Goal: Feedback & Contribution: Contribute content

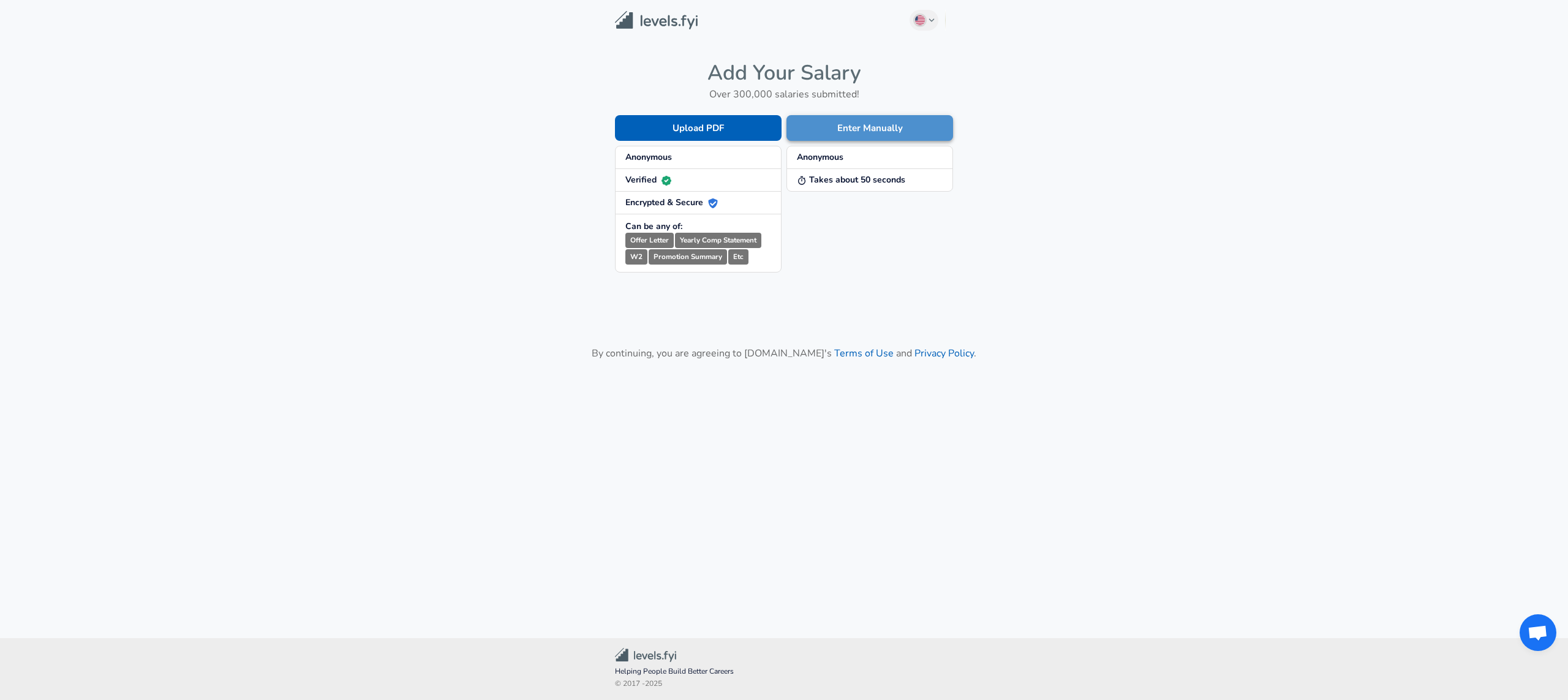
click at [870, 129] on button "Enter Manually" at bounding box center [869, 128] width 167 height 26
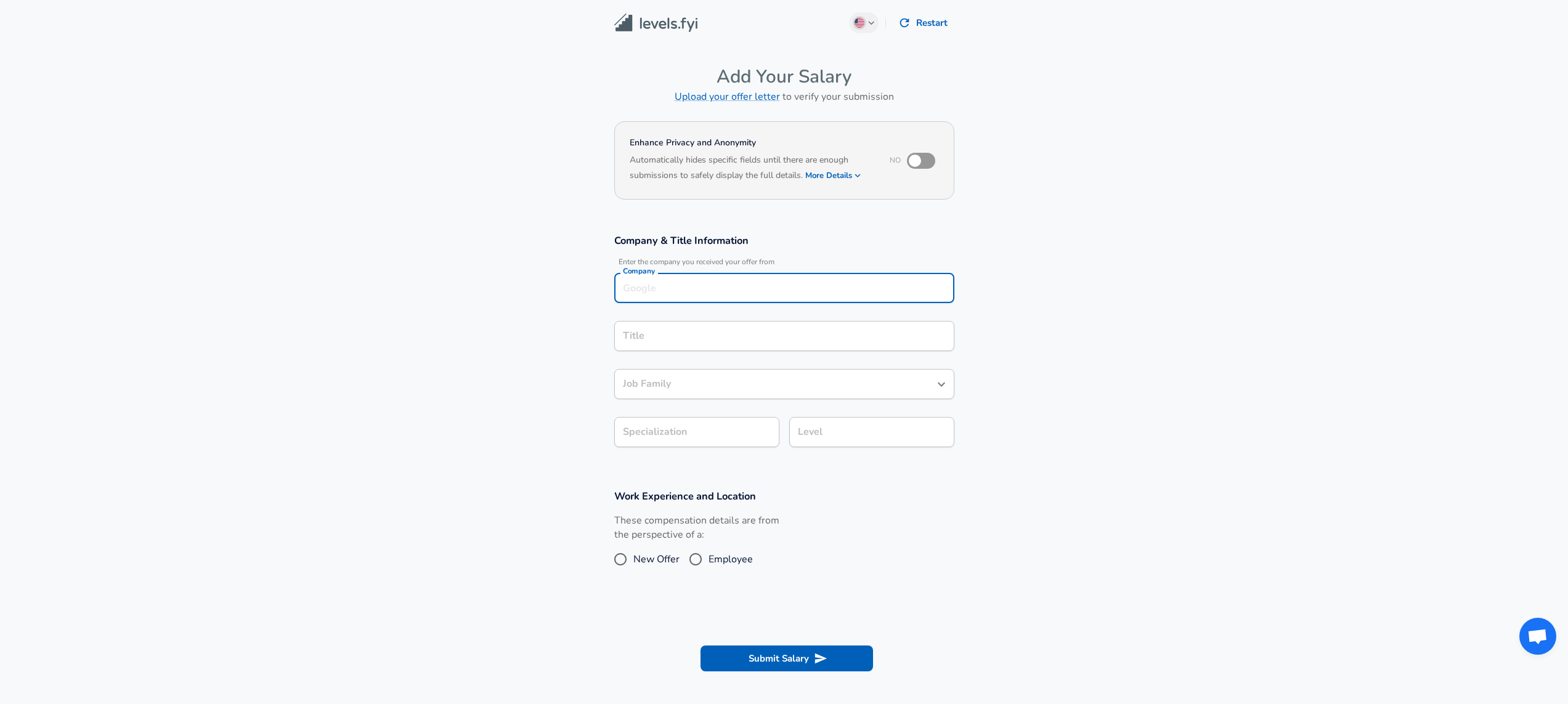
scroll to position [12, 0]
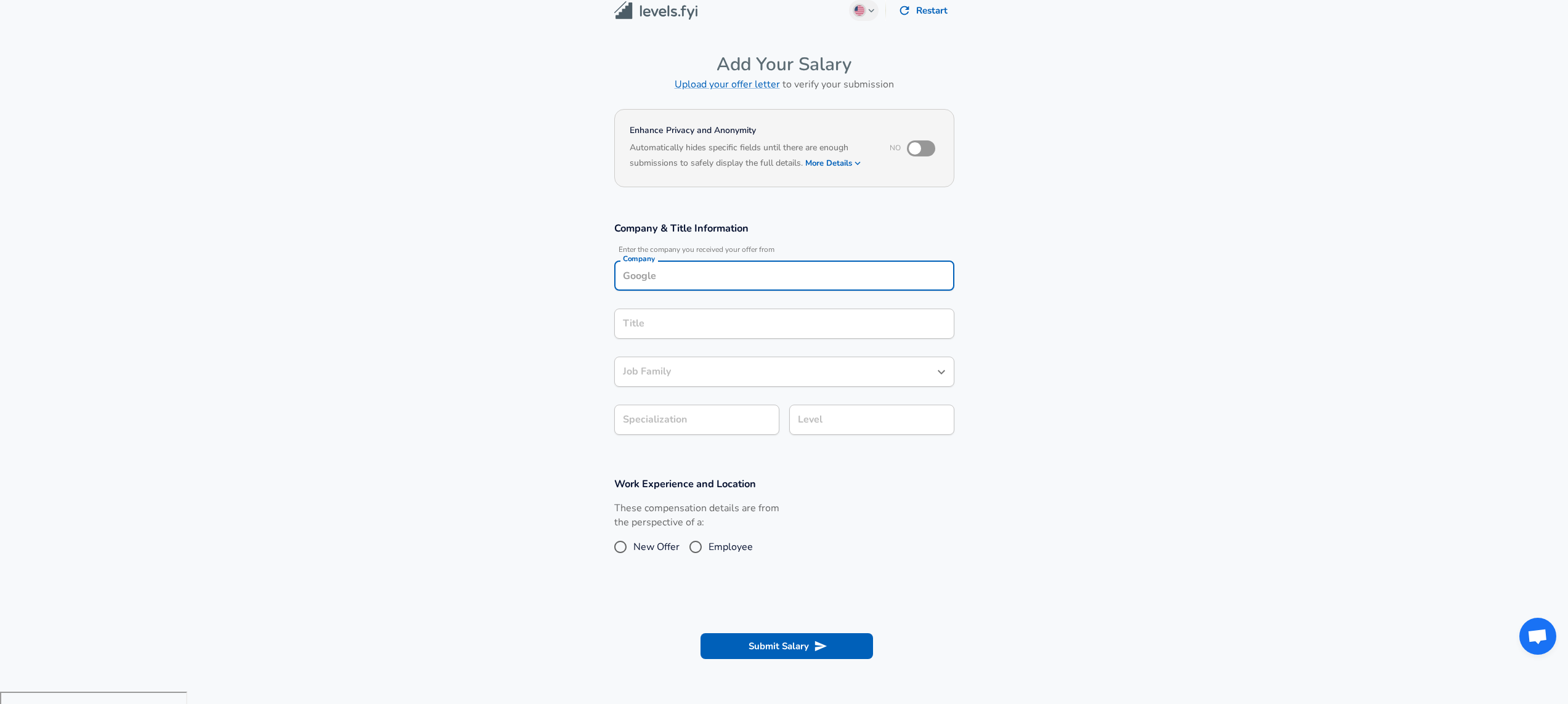
click at [713, 288] on div "Company" at bounding box center [784, 275] width 340 height 30
click at [703, 304] on li "Arpeggi Labs" at bounding box center [784, 305] width 340 height 19
type input "Arpeggi Labs"
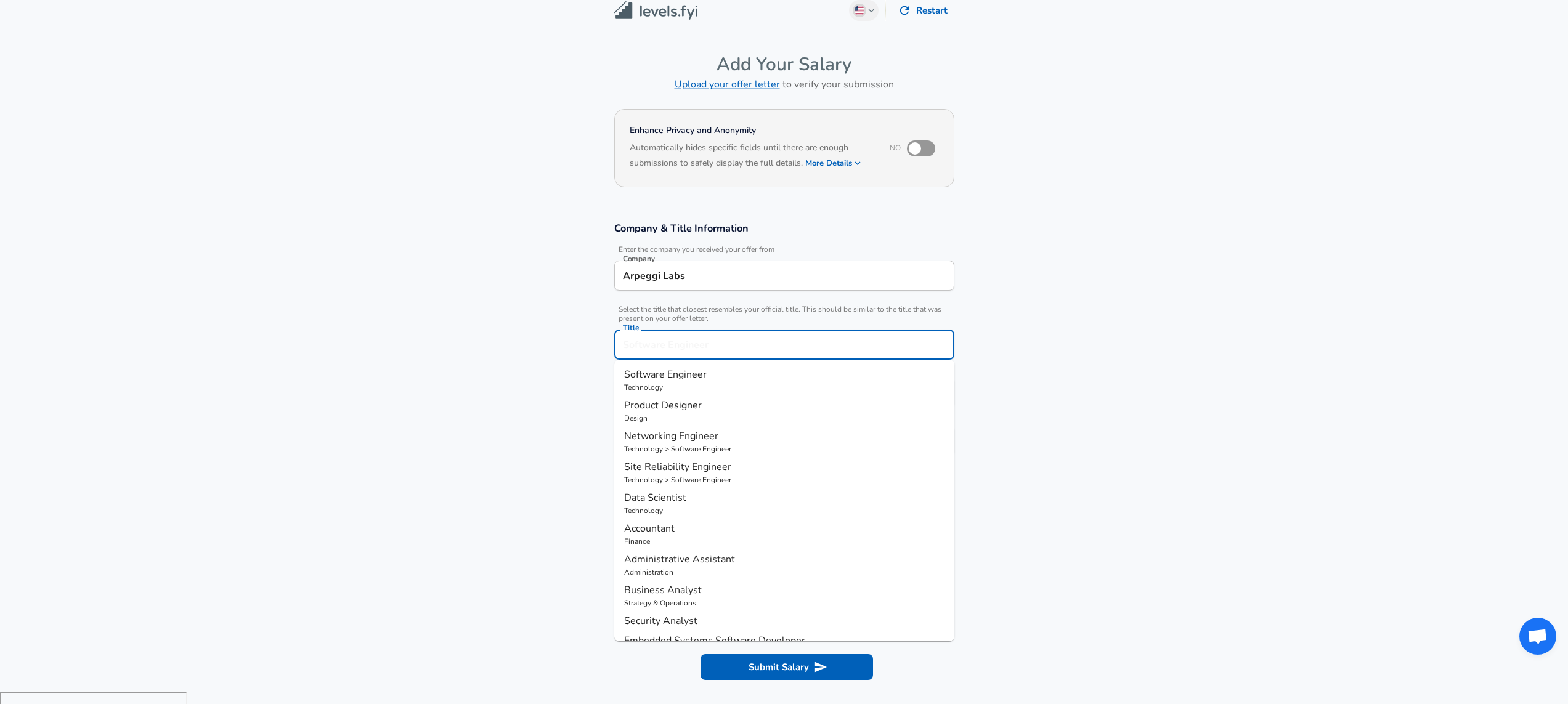
scroll to position [37, 0]
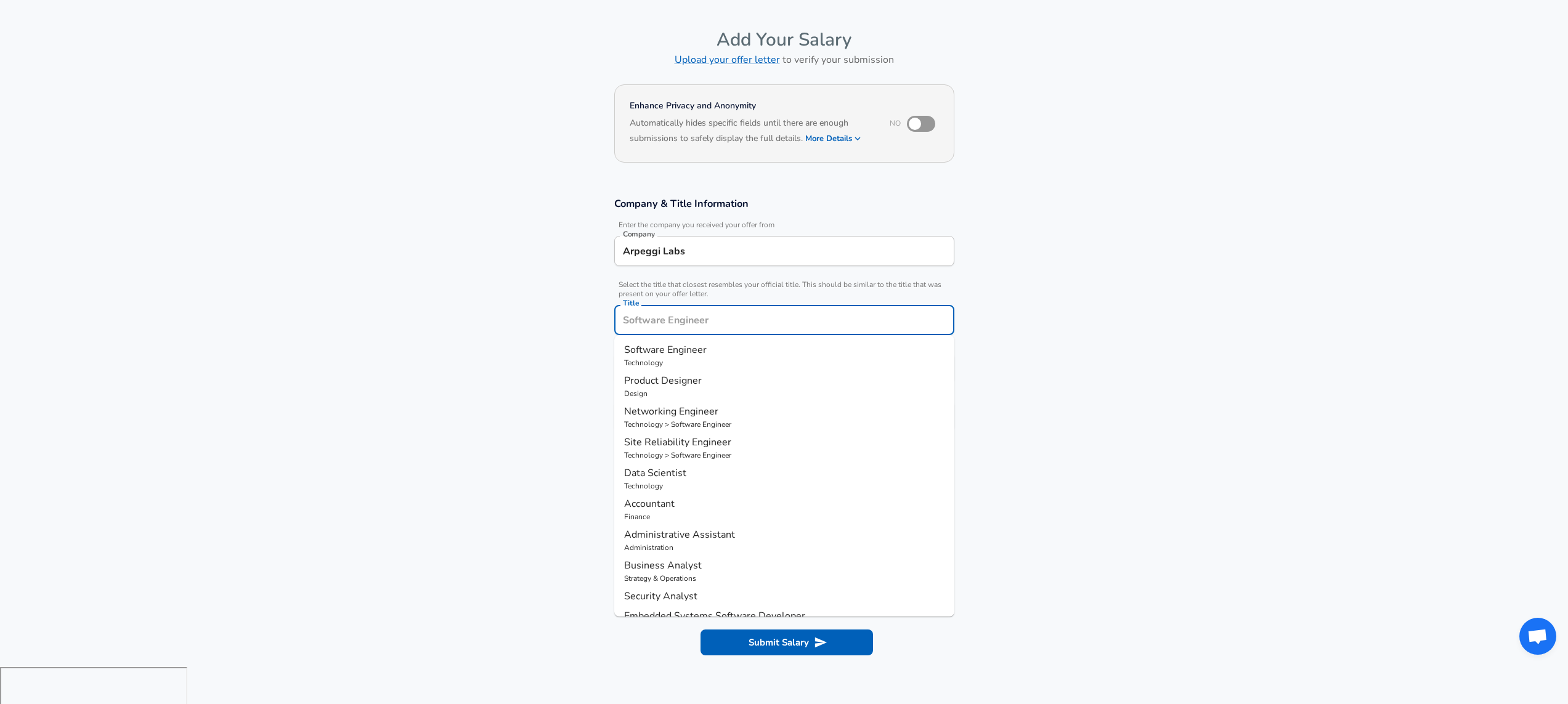
click at [703, 319] on input "Title" at bounding box center [784, 319] width 329 height 19
click at [711, 358] on p "Technology" at bounding box center [784, 363] width 320 height 11
type input "Product Manager"
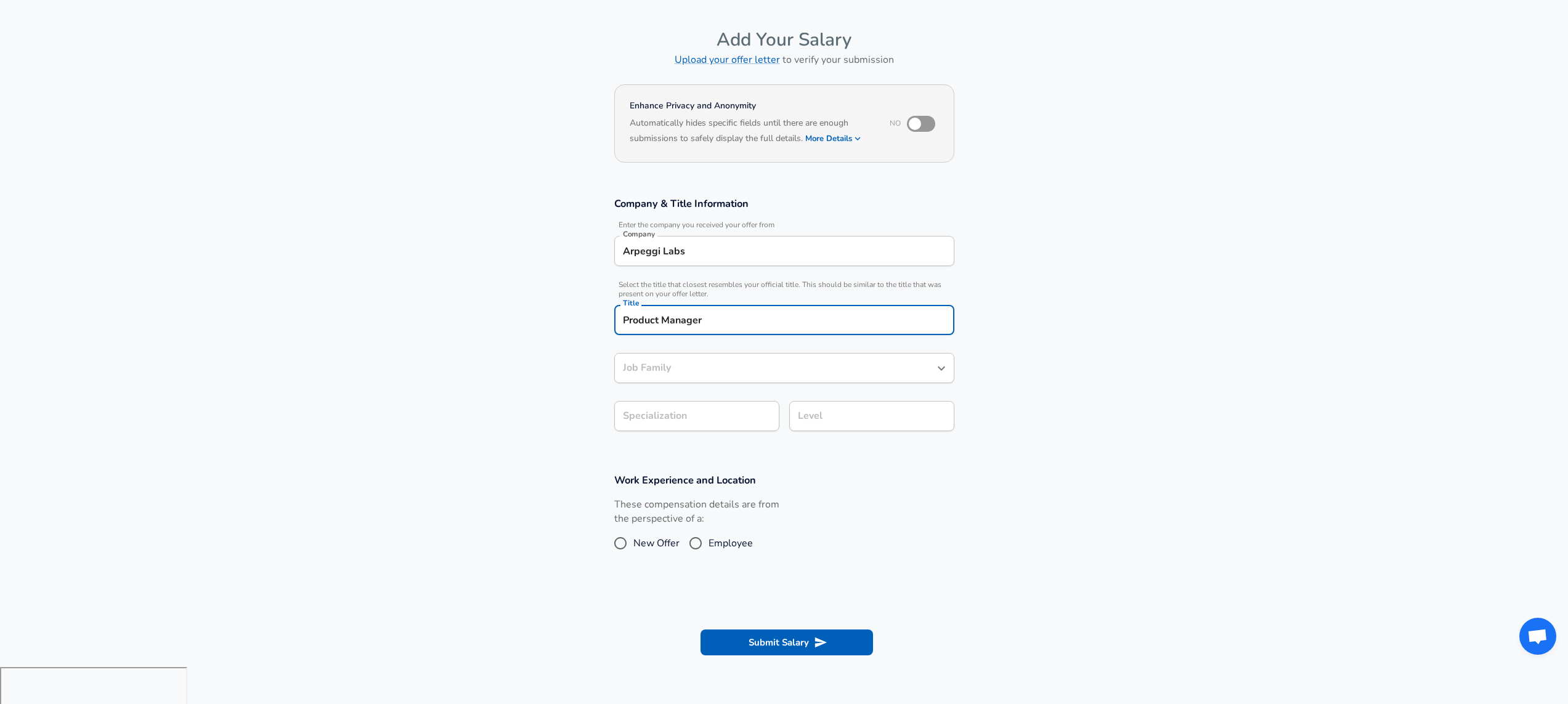
type input "Product Manager"
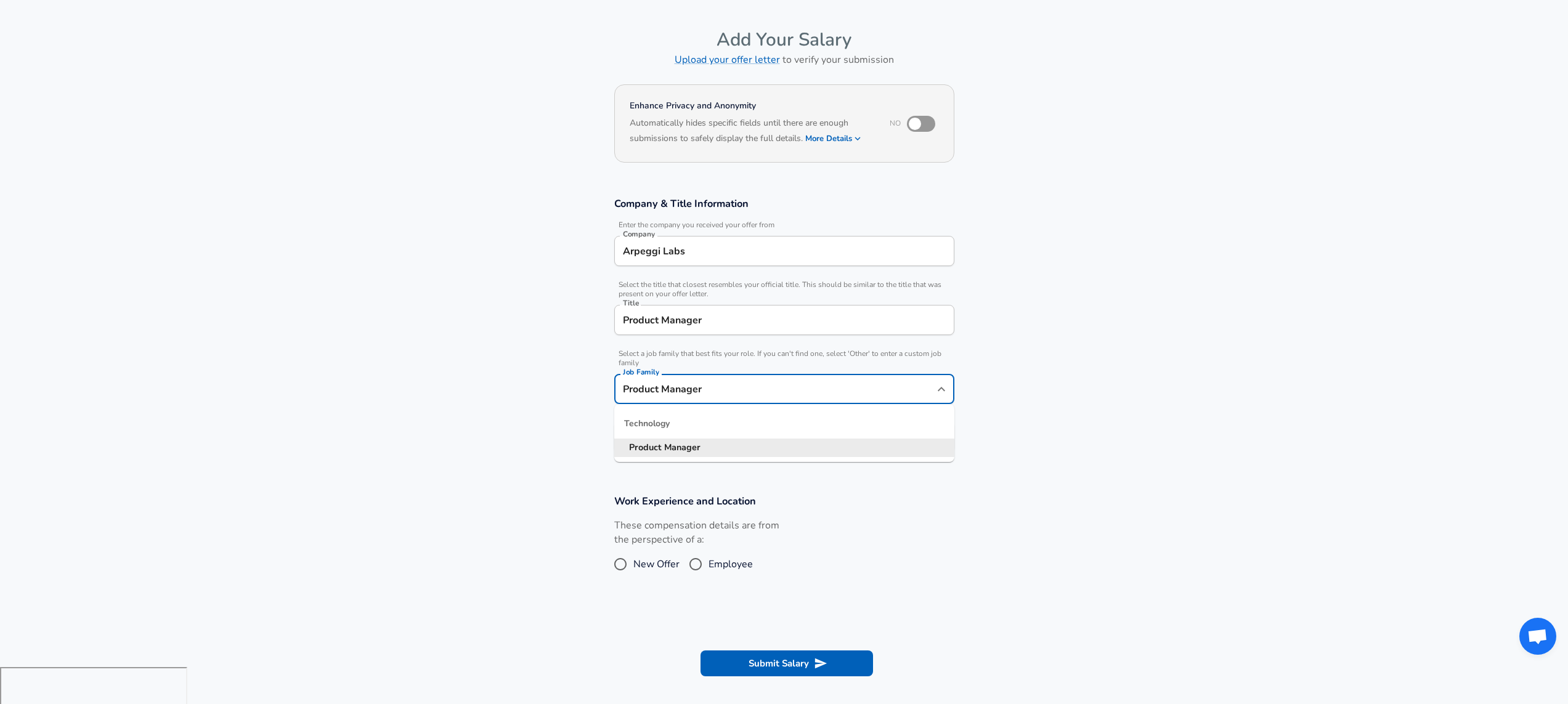
scroll to position [61, 0]
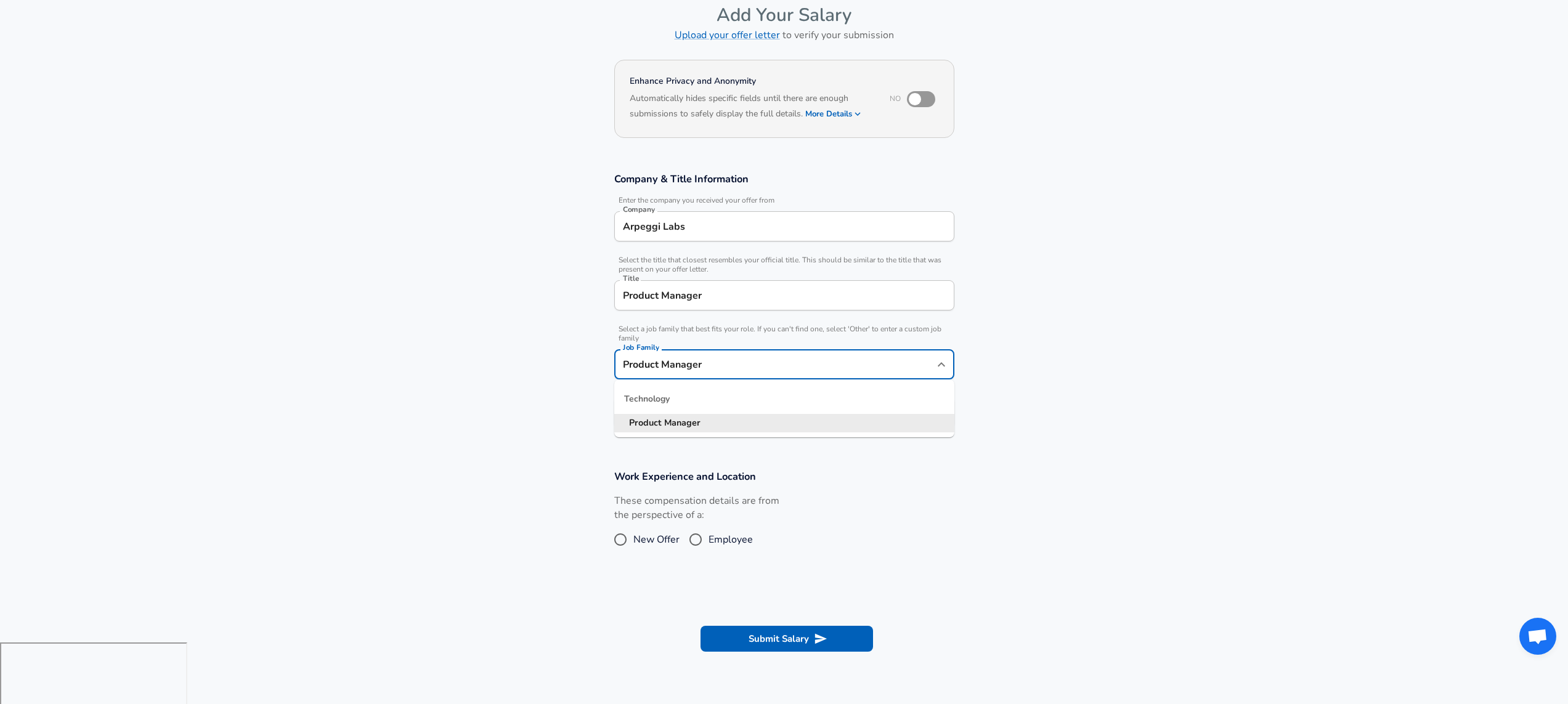
click at [705, 369] on input "Product Manager" at bounding box center [775, 363] width 310 height 19
click at [555, 324] on section "Company & Title Information Enter the company you received your offer from Comp…" at bounding box center [784, 306] width 1568 height 297
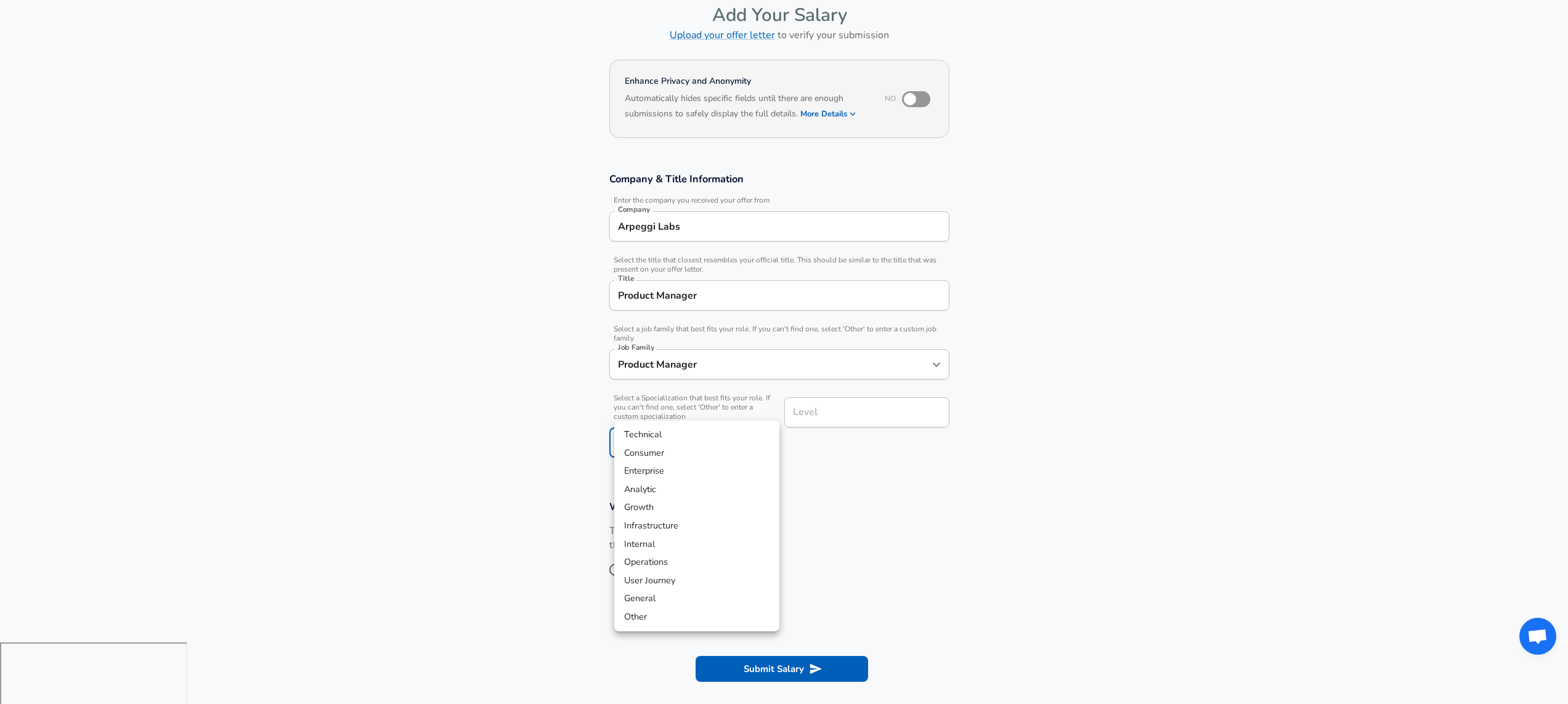
scroll to position [99, 0]
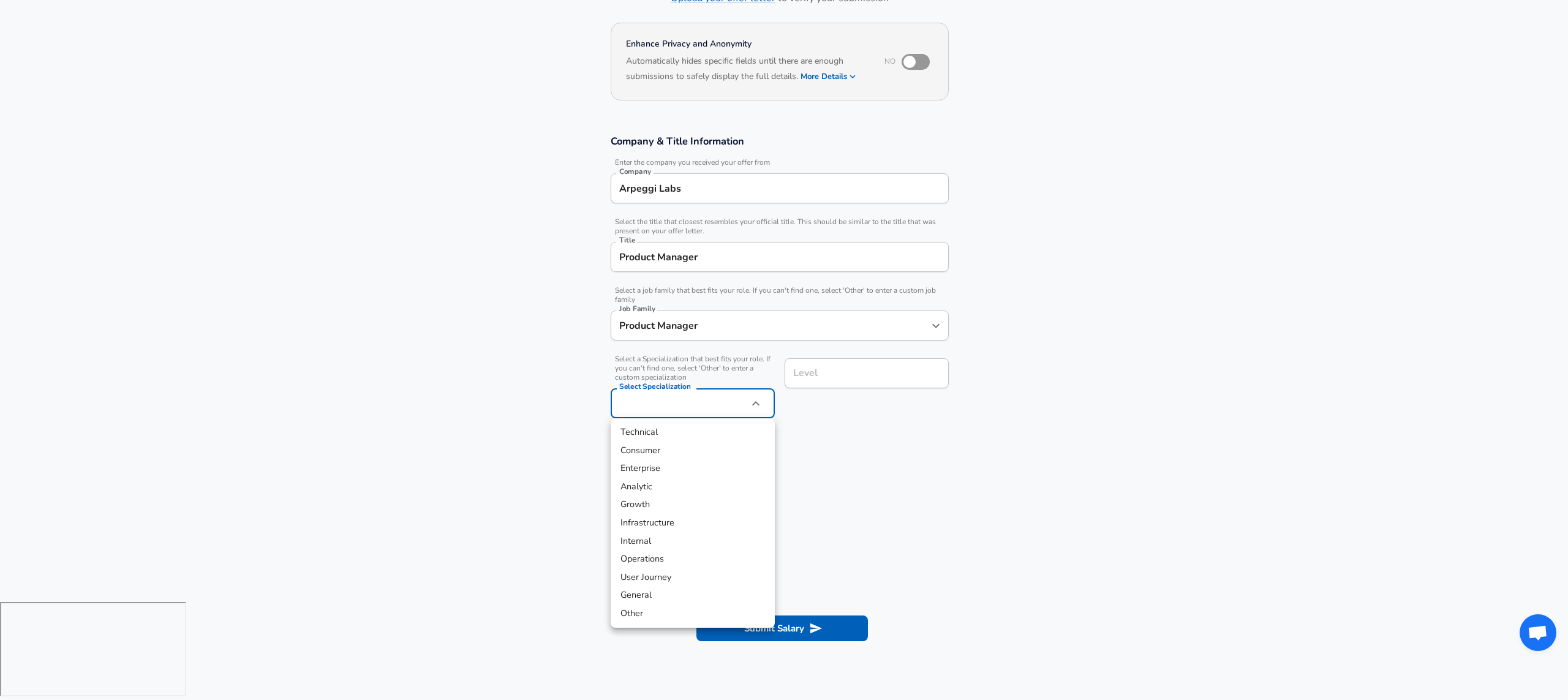
click at [686, 409] on body "English ([GEOGRAPHIC_DATA]) Change Restart Add Your Salary Upload your offer le…" at bounding box center [784, 252] width 1568 height 700
click at [665, 588] on li "General" at bounding box center [693, 595] width 164 height 19
type input "General"
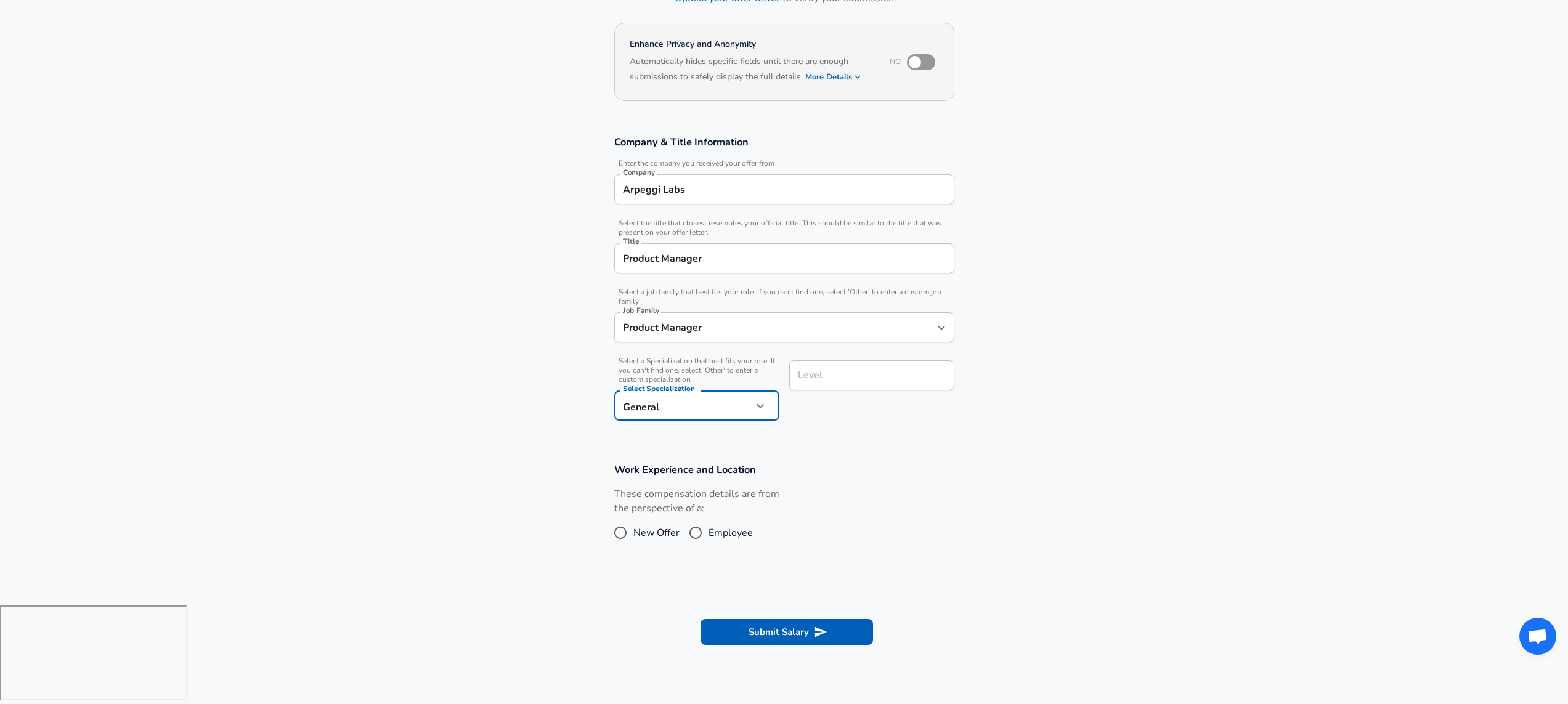
click at [813, 384] on input "Level" at bounding box center [872, 375] width 154 height 19
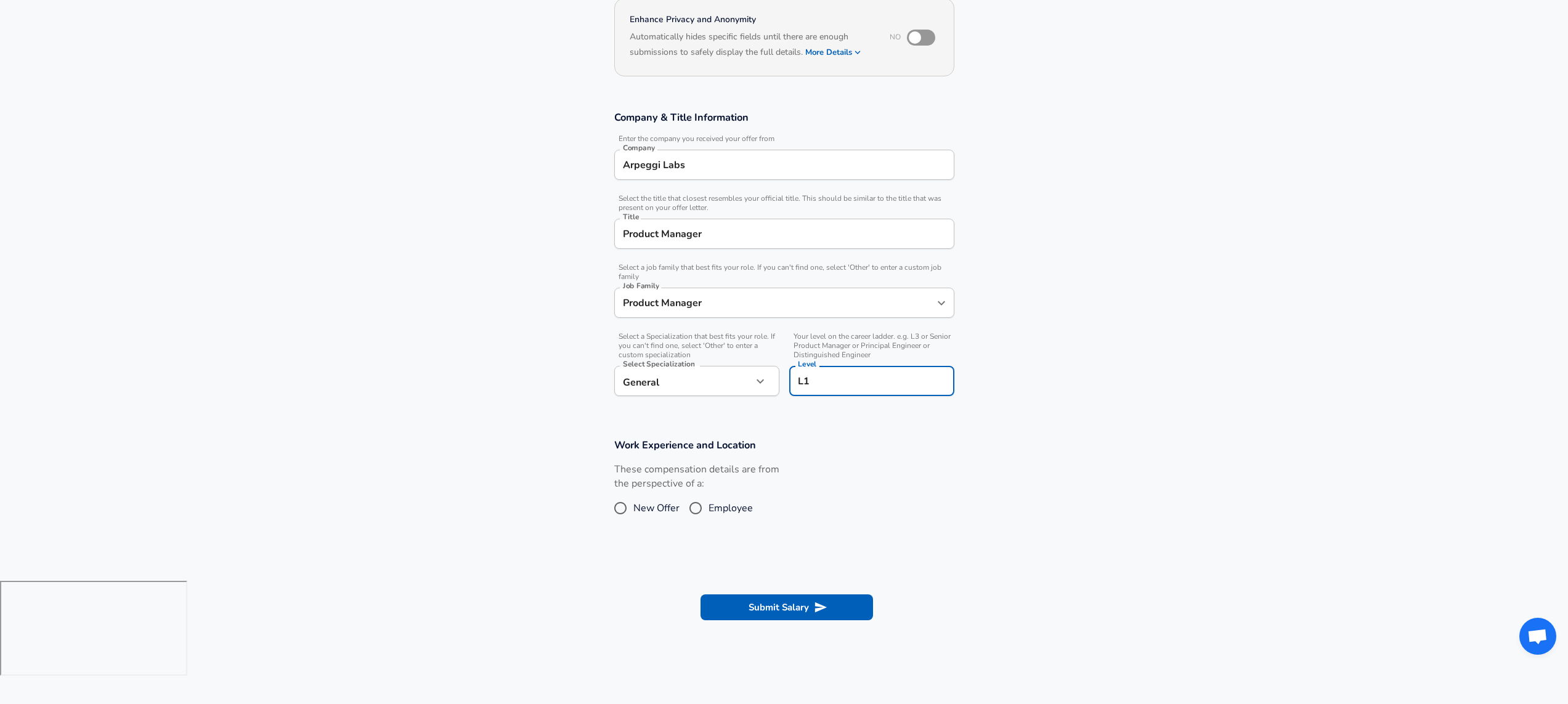
type input "L1"
click at [720, 508] on span "Employee" at bounding box center [730, 508] width 44 height 15
click at [708, 508] on input "Employee" at bounding box center [695, 508] width 26 height 20
radio input "true"
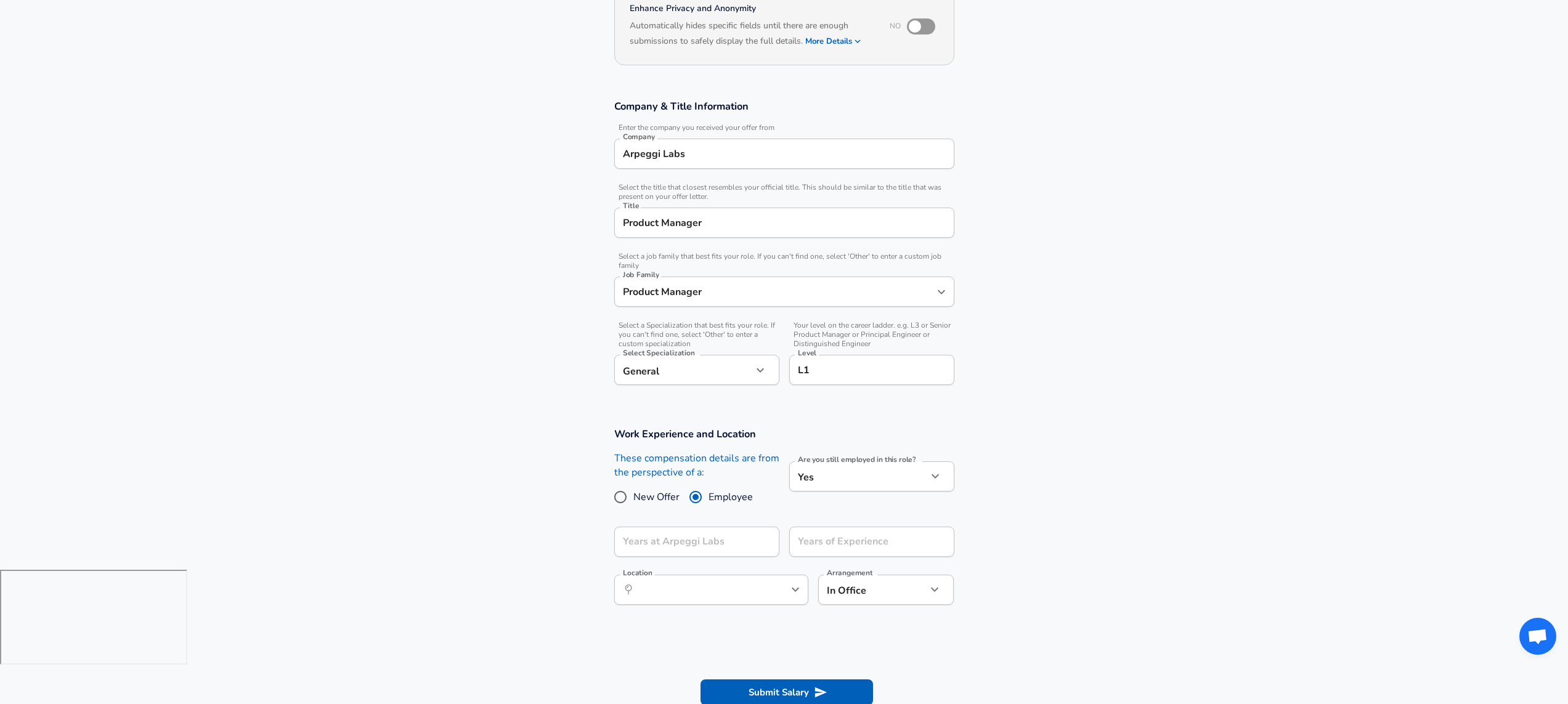
scroll to position [157, 0]
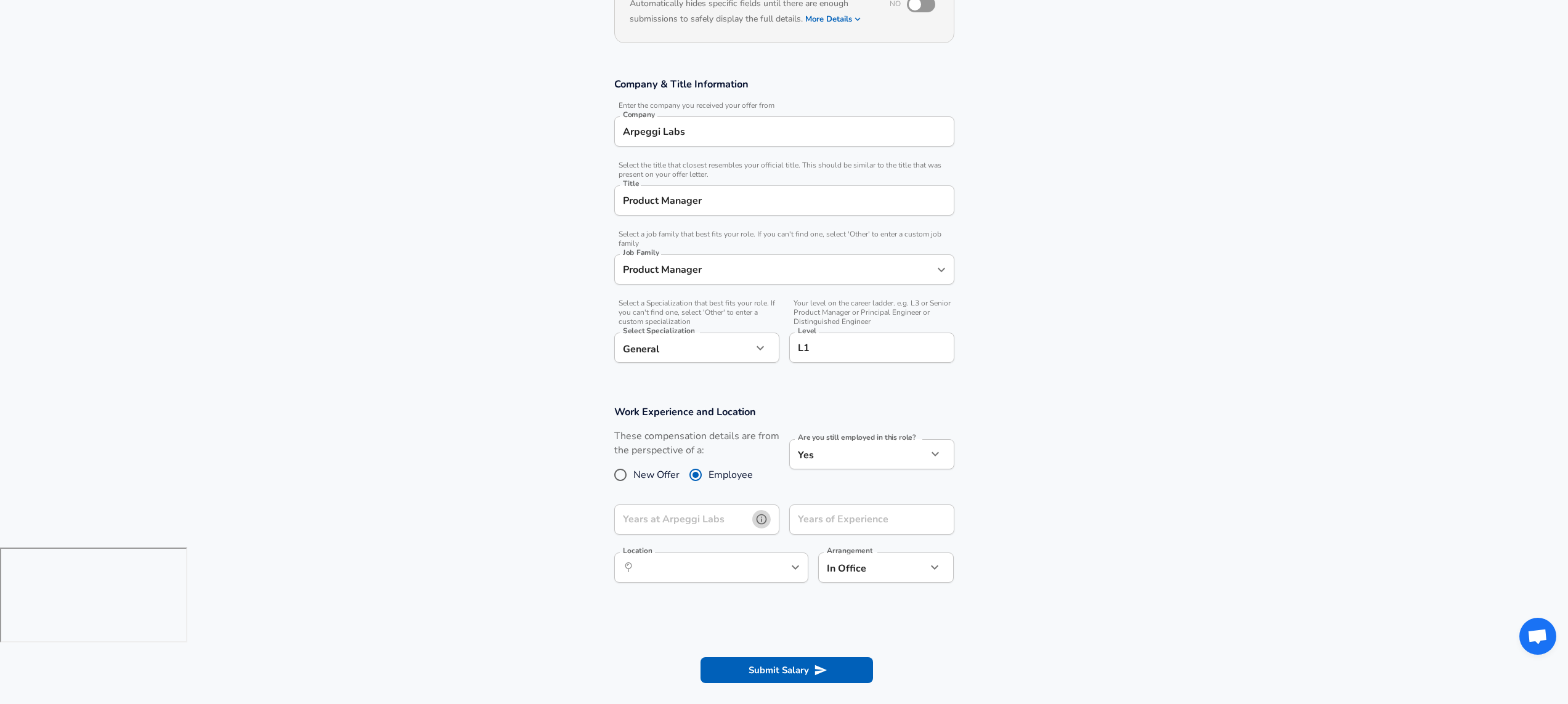
click at [753, 517] on button "help" at bounding box center [762, 519] width 19 height 19
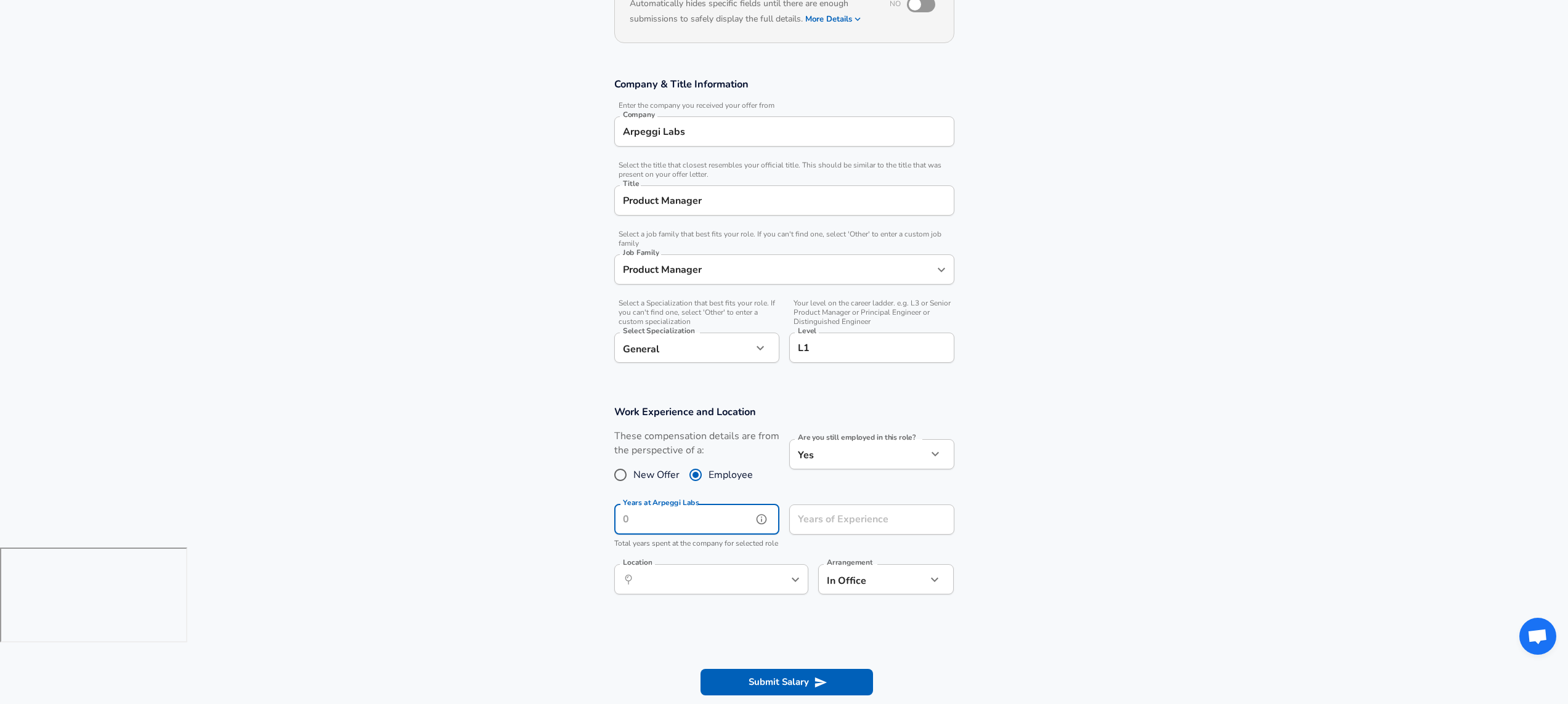
click at [733, 521] on input "Years at Arpeggi Labs" at bounding box center [683, 519] width 138 height 30
type input "4"
click at [830, 518] on input "Years of Experience" at bounding box center [858, 519] width 138 height 30
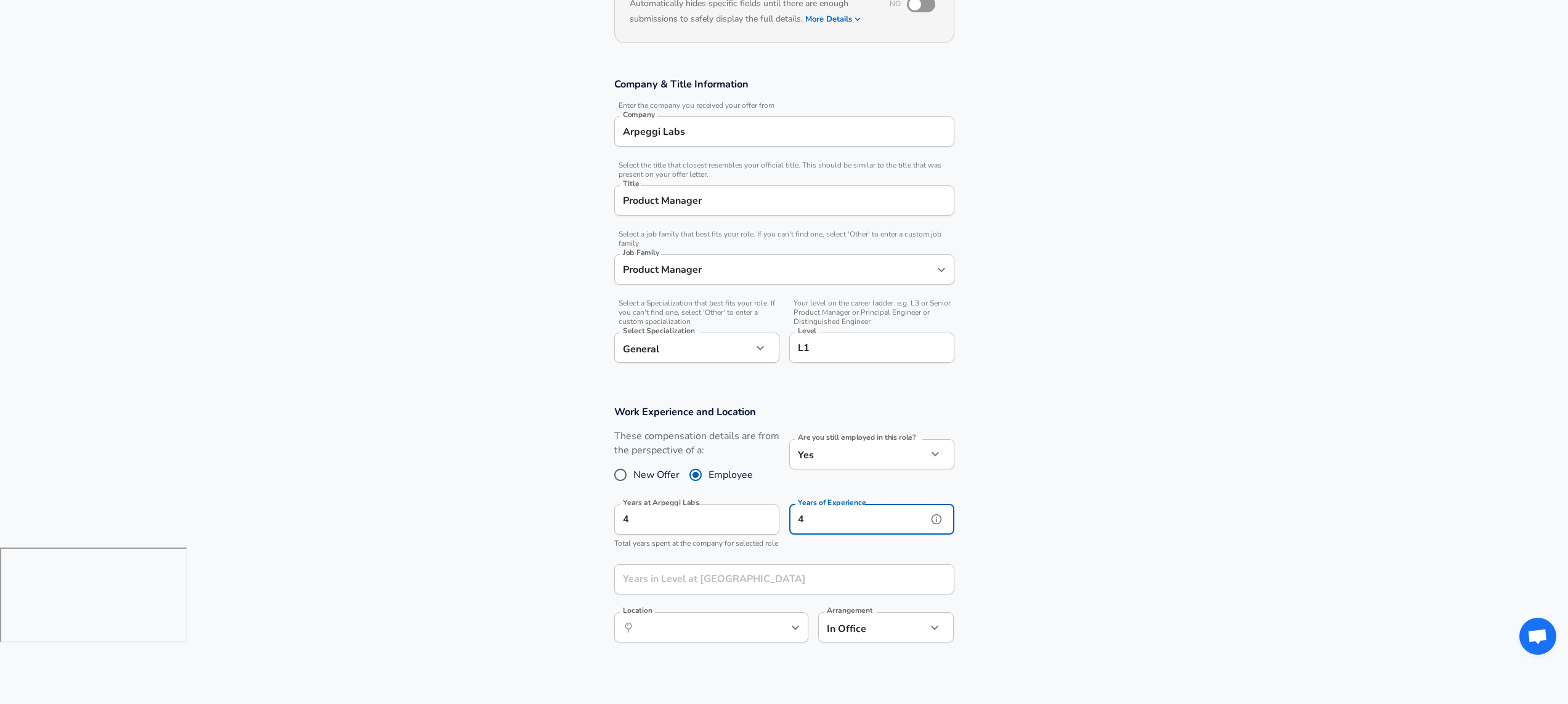
type input "4"
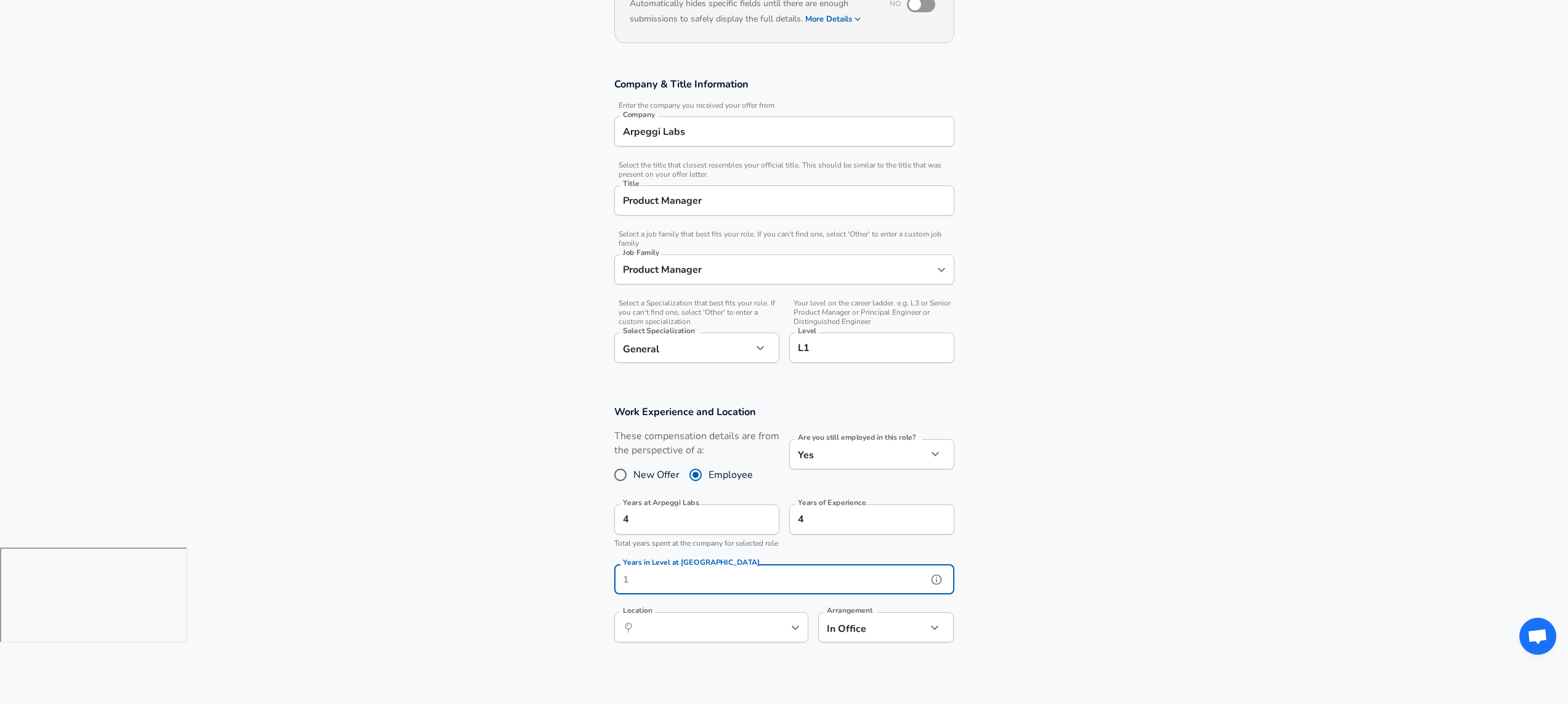
click at [751, 592] on input "Years in Level at [GEOGRAPHIC_DATA]" at bounding box center [771, 579] width 313 height 30
type input "4"
drag, startPoint x: 485, startPoint y: 505, endPoint x: 558, endPoint y: 501, distance: 73.1
click at [485, 505] on section "Work Experience and Location These compensation details are from the perspectiv…" at bounding box center [784, 530] width 1568 height 279
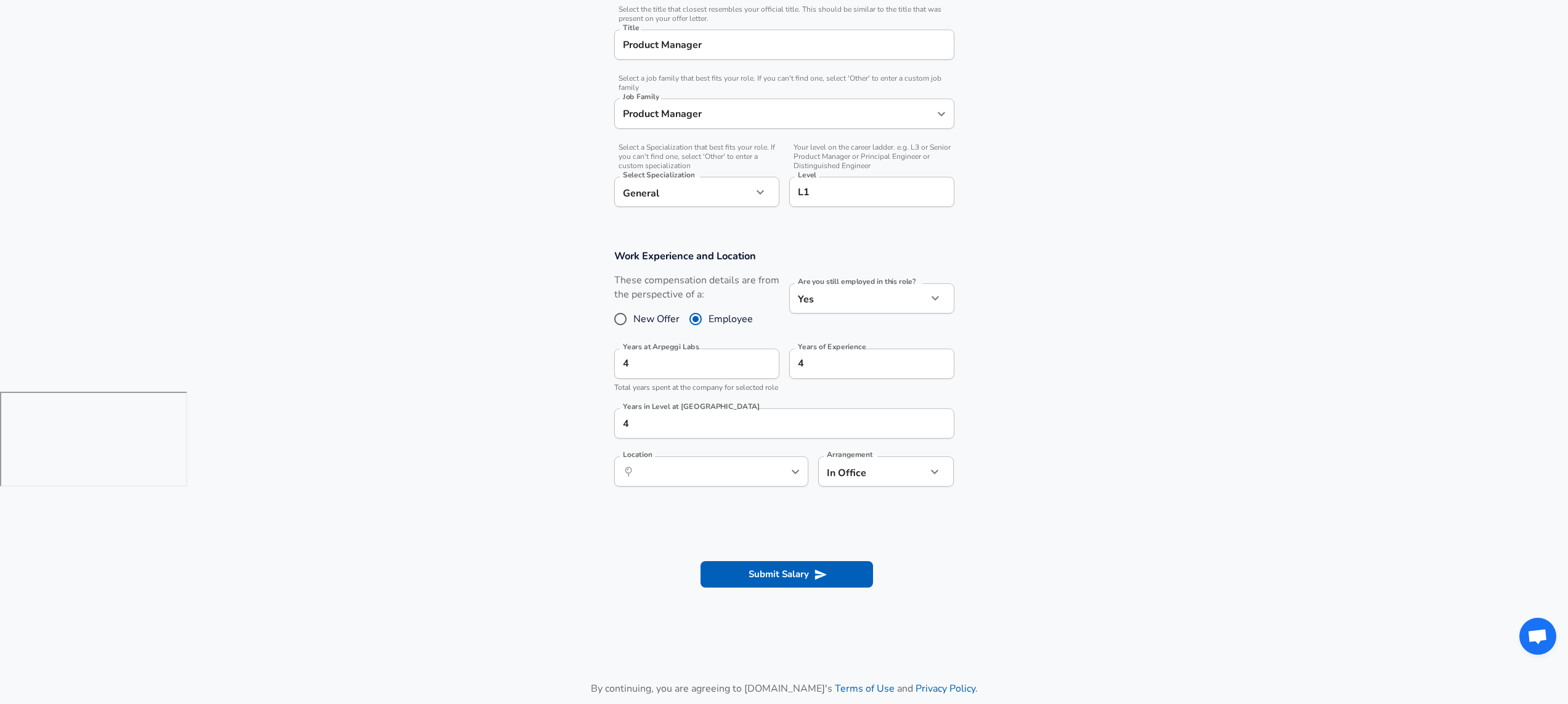
scroll to position [410, 0]
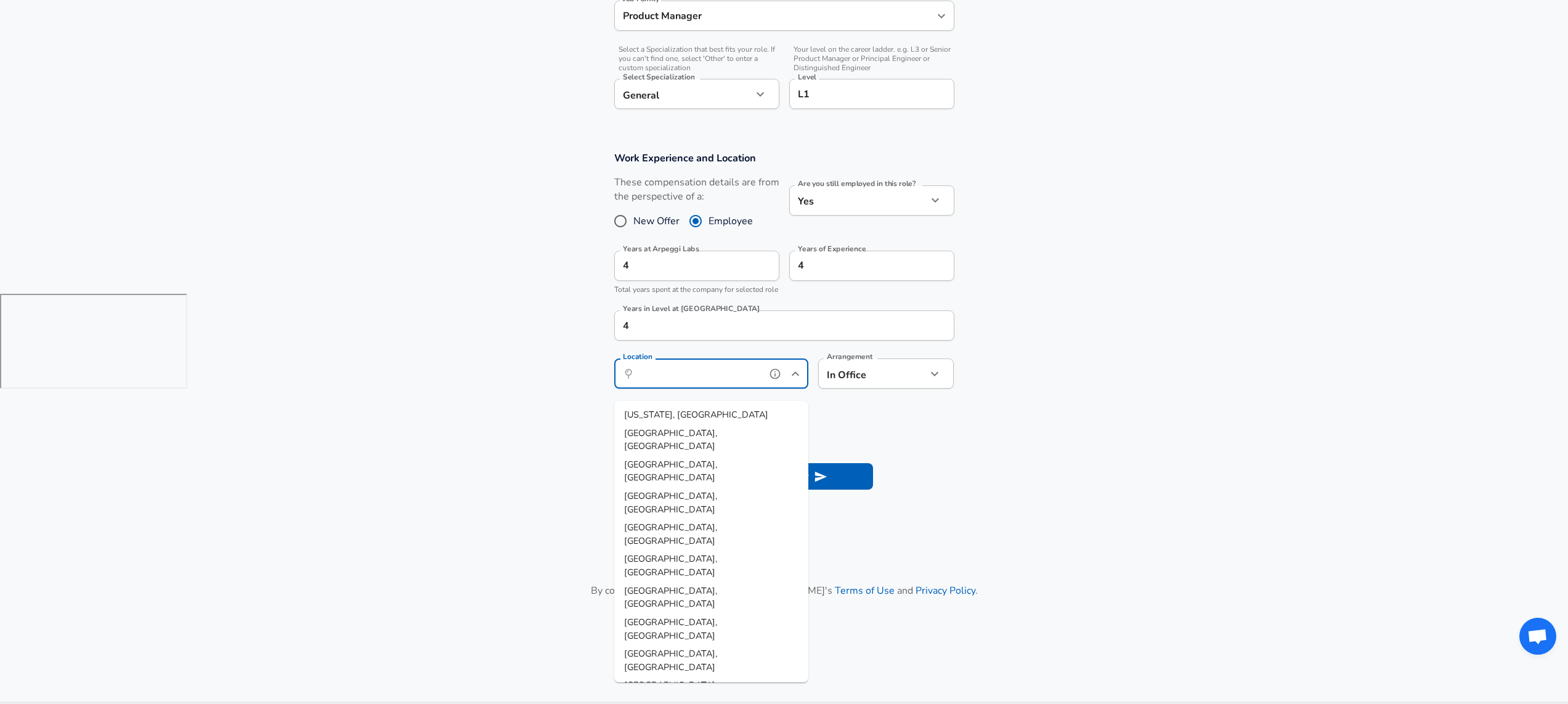
click at [686, 383] on input "Location" at bounding box center [698, 373] width 127 height 19
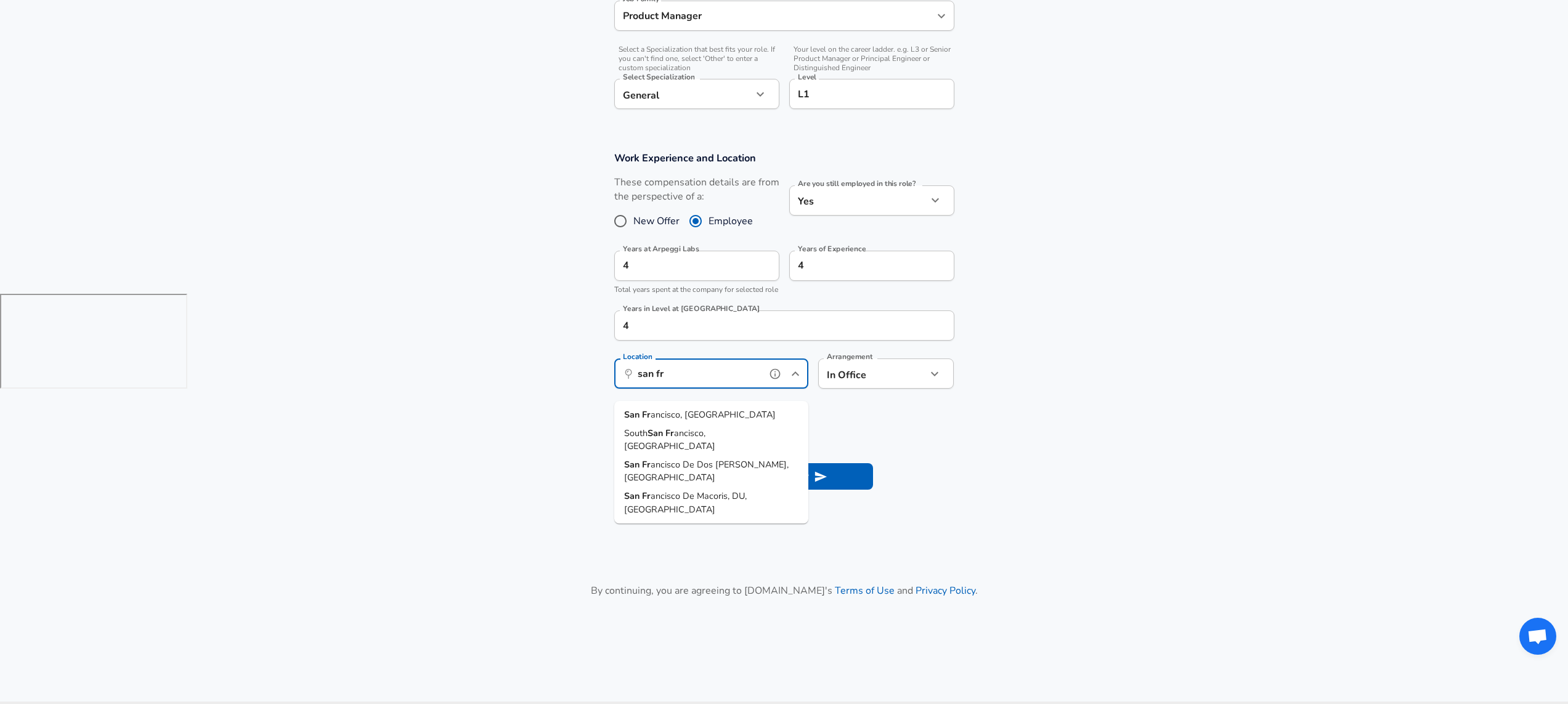
click at [677, 412] on span "ancisco, [GEOGRAPHIC_DATA]" at bounding box center [713, 414] width 125 height 12
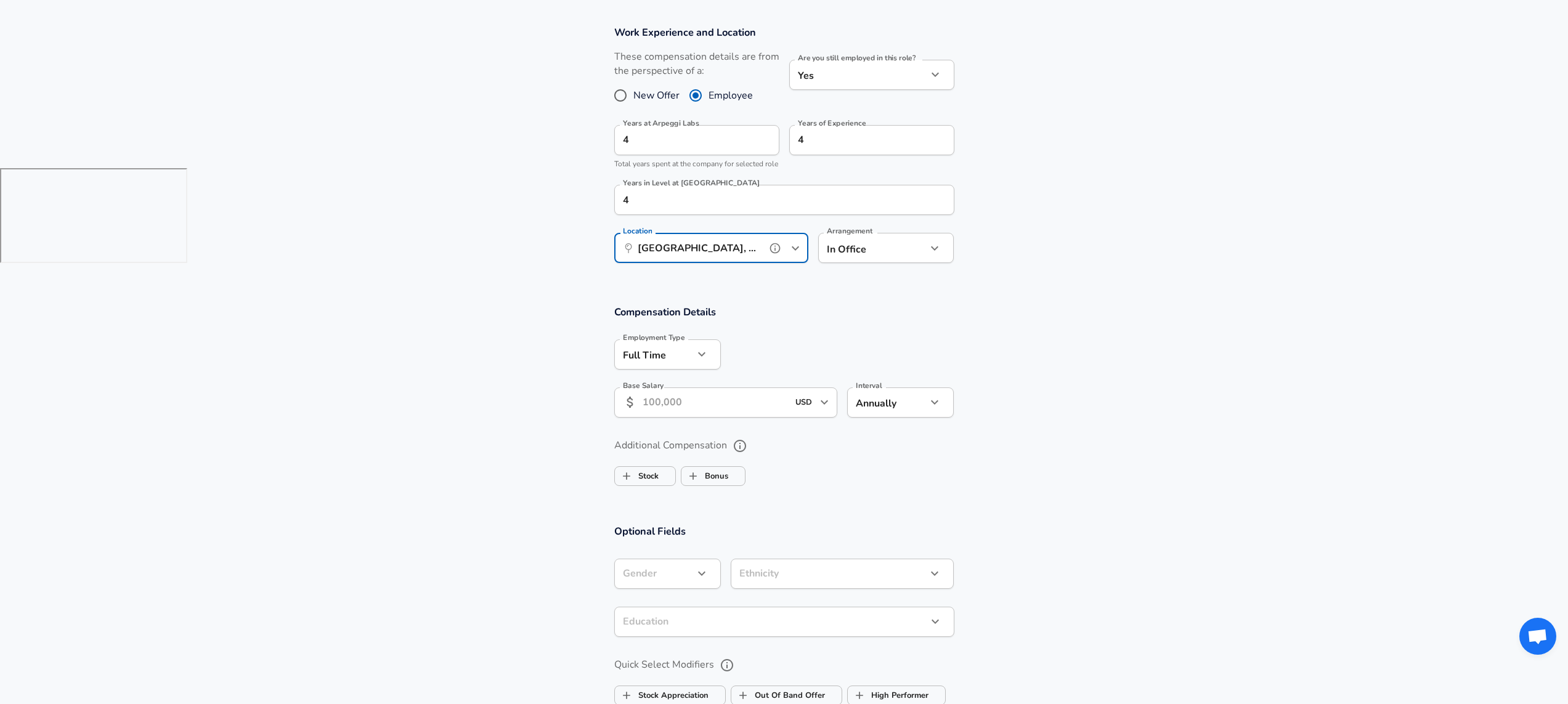
scroll to position [630, 0]
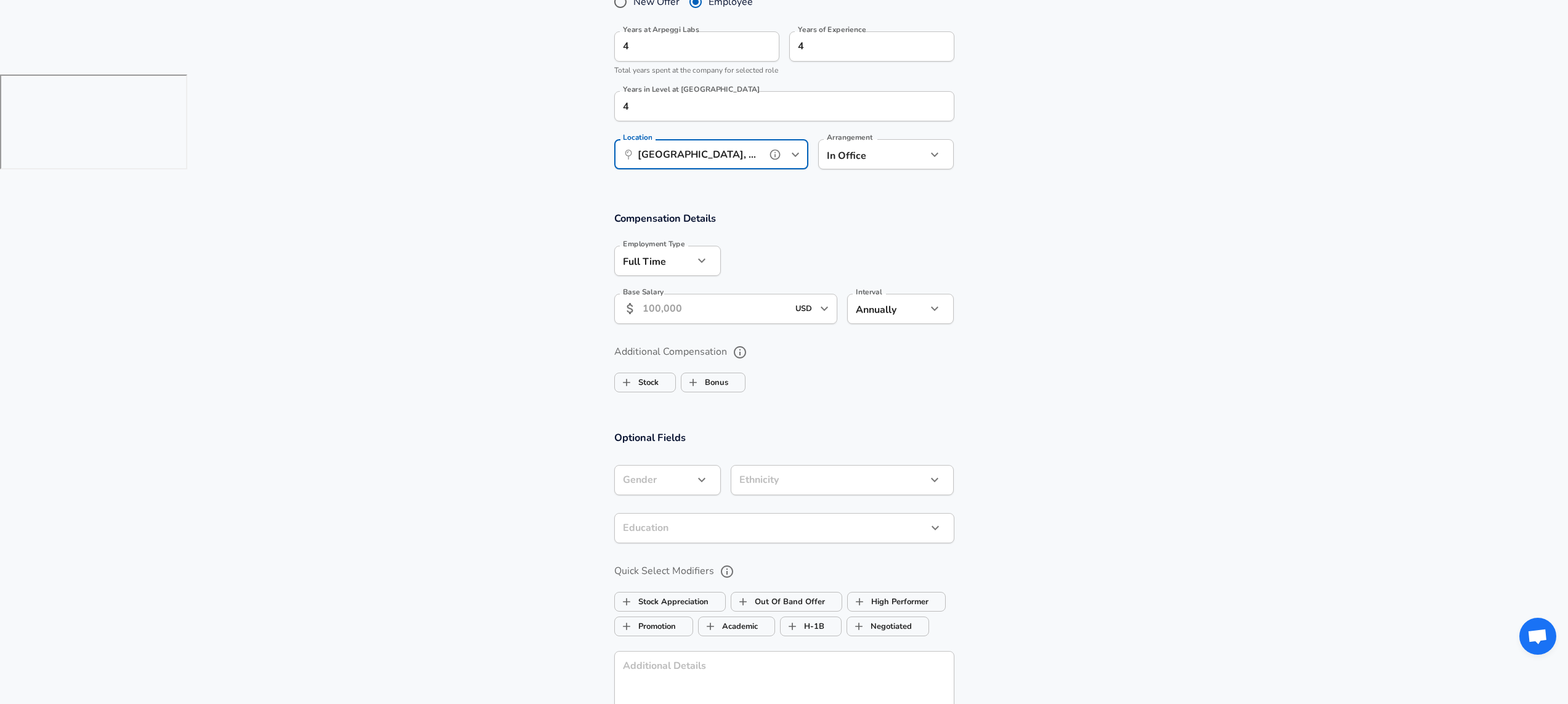
type input "[GEOGRAPHIC_DATA], [GEOGRAPHIC_DATA]"
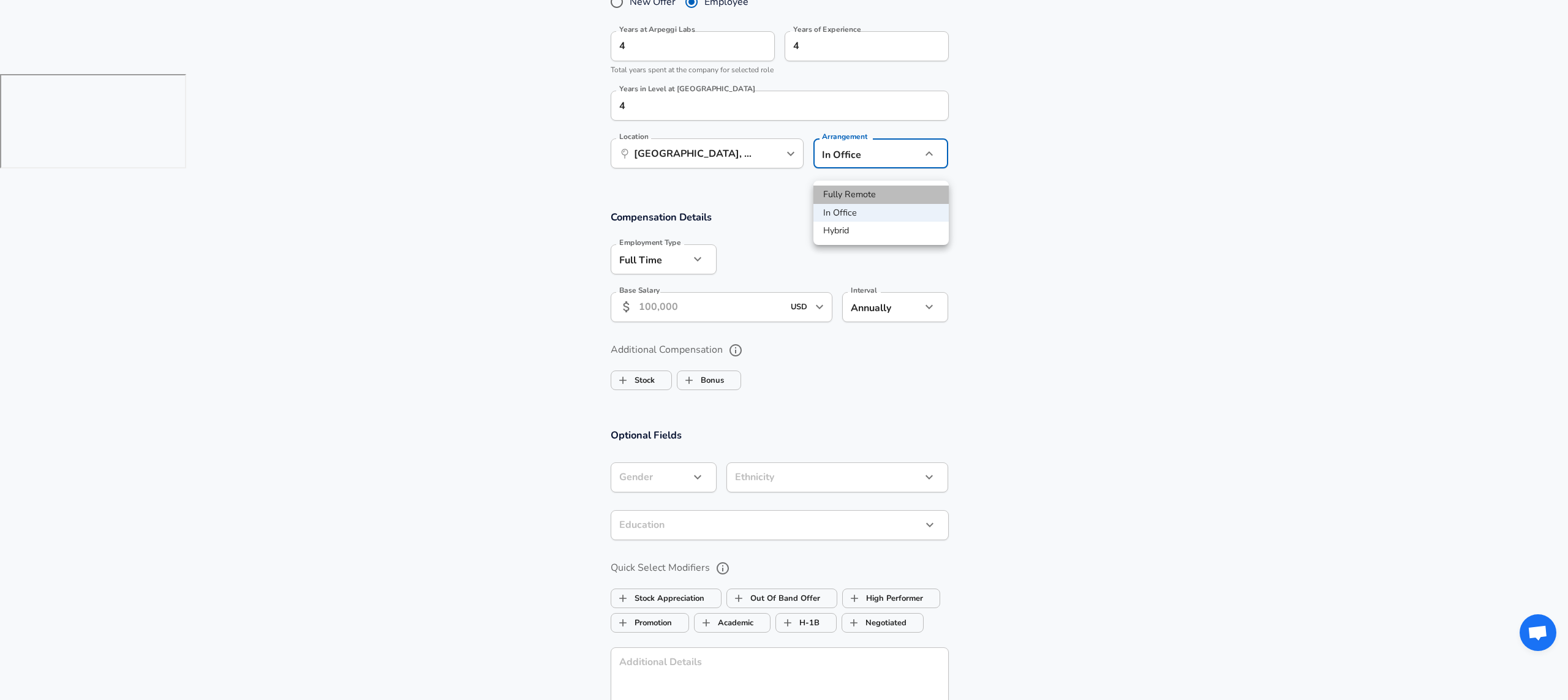
click at [860, 199] on li "Fully Remote" at bounding box center [881, 194] width 136 height 19
type input "remote"
click at [682, 310] on input "Base Salary" at bounding box center [711, 307] width 145 height 30
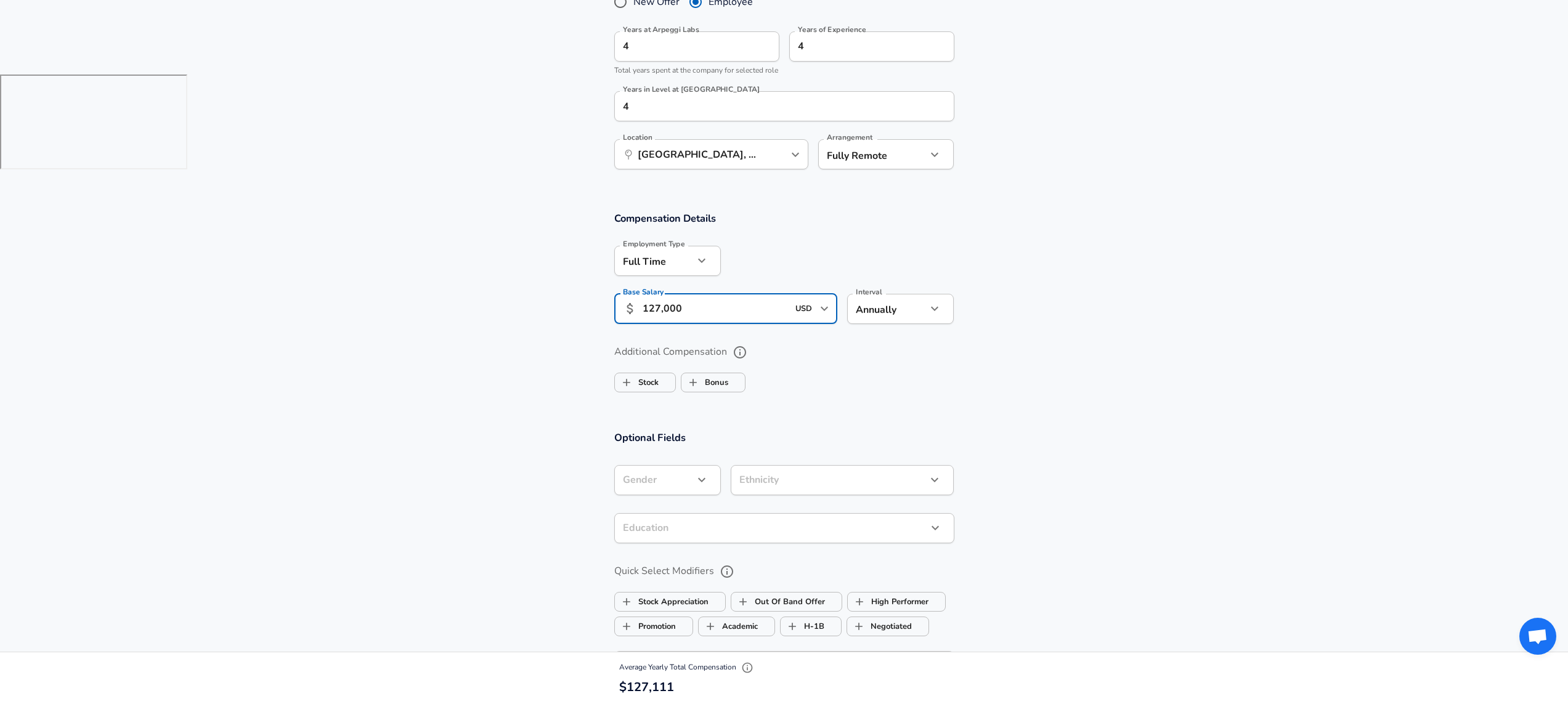
type input "127,000"
click at [962, 285] on div "Compensation Details Employment Type [DEMOGRAPHIC_DATA] full_time Employment Ty…" at bounding box center [784, 272] width 369 height 121
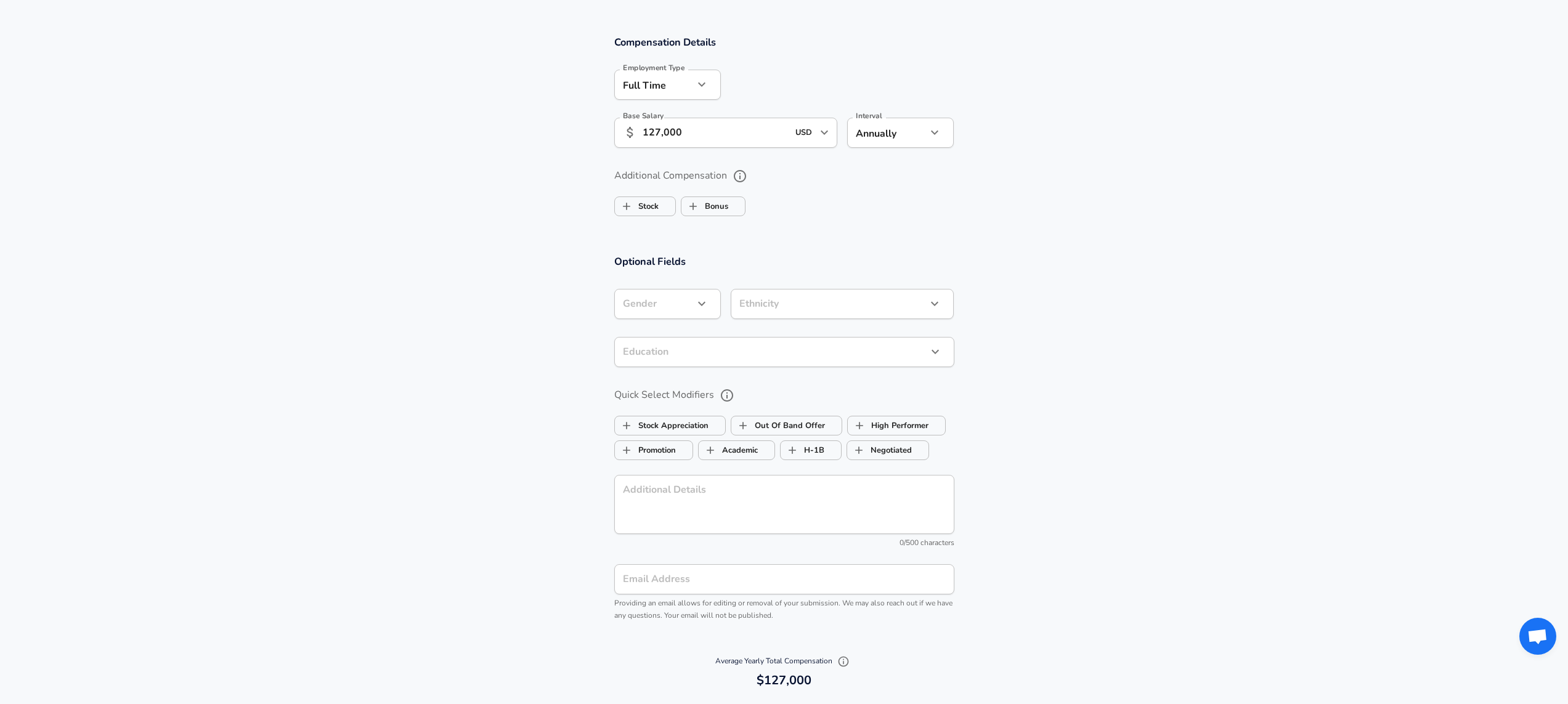
scroll to position [829, 0]
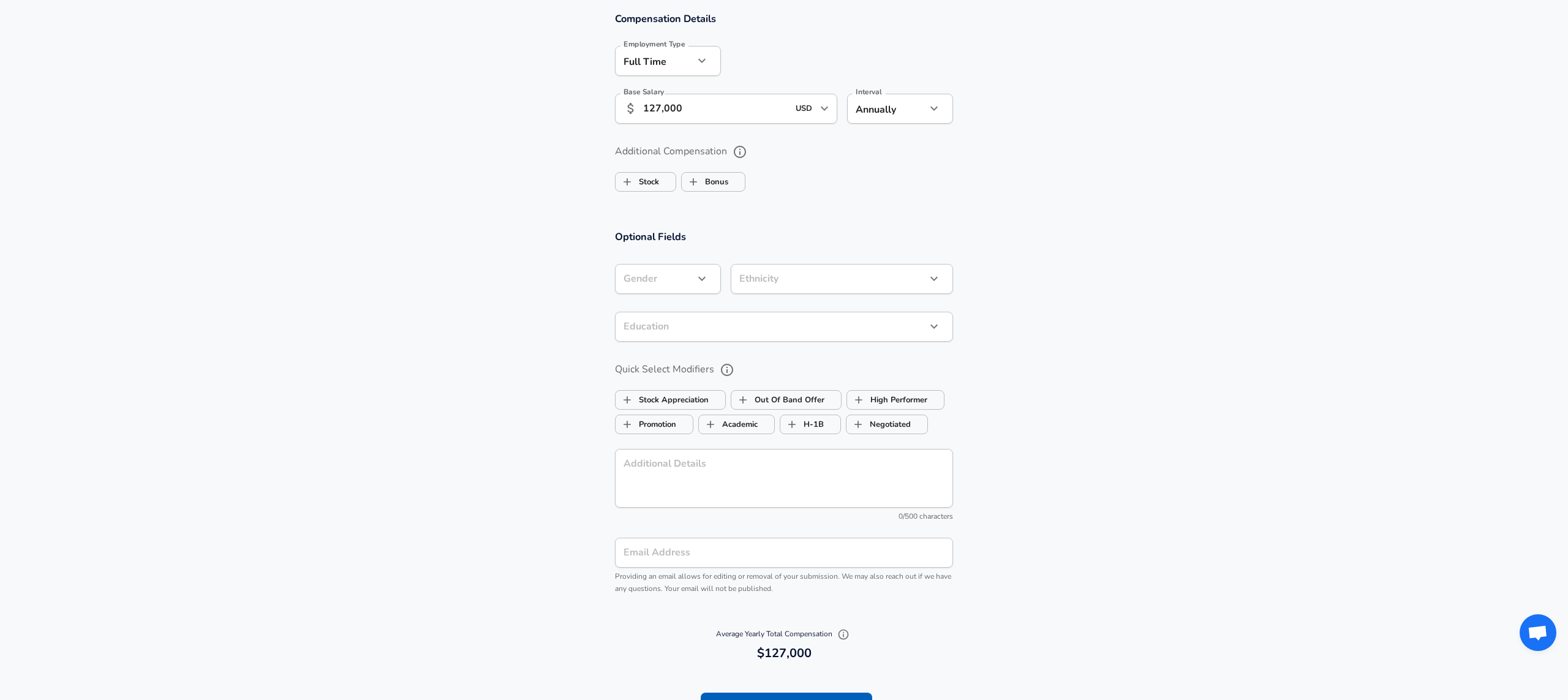
click at [630, 325] on li "[DEMOGRAPHIC_DATA]" at bounding box center [670, 320] width 119 height 19
type input "[DEMOGRAPHIC_DATA]"
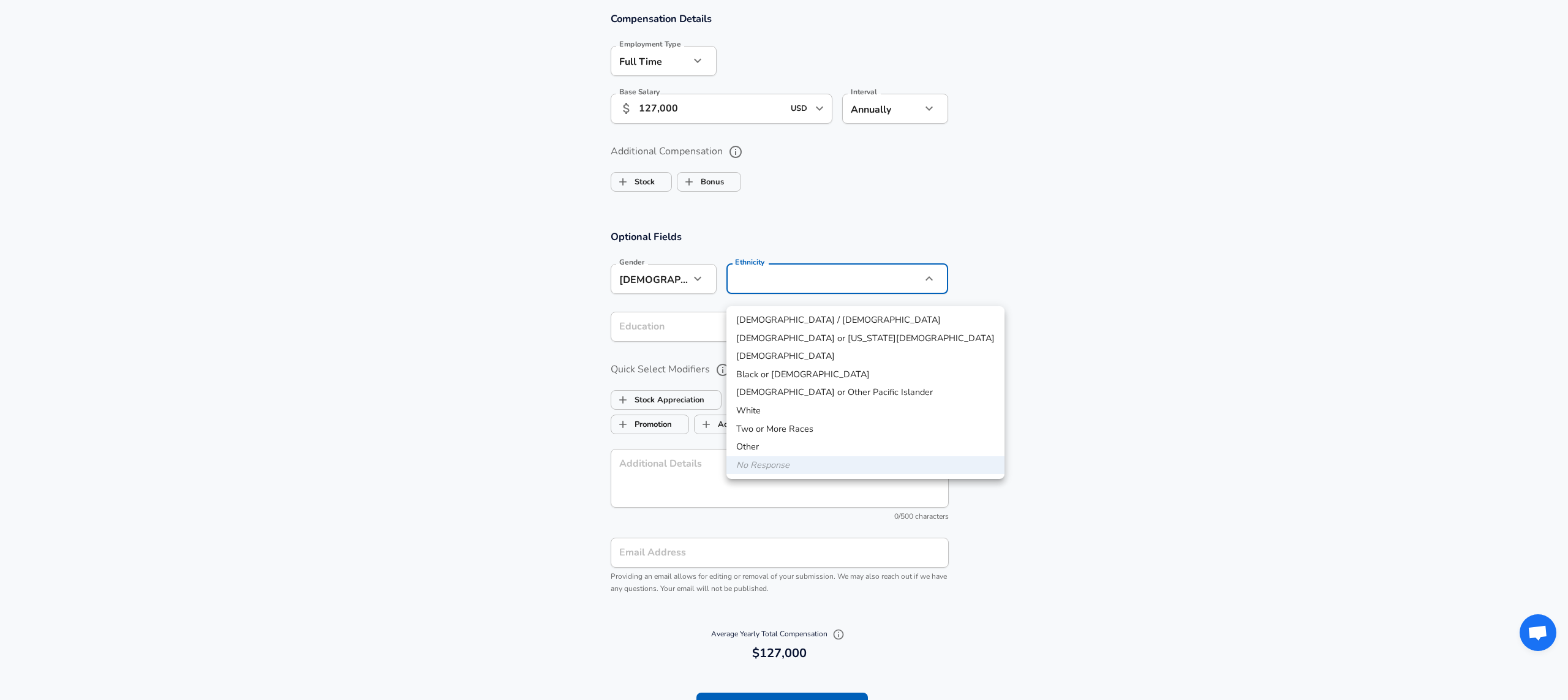
click at [603, 329] on div at bounding box center [784, 350] width 1568 height 700
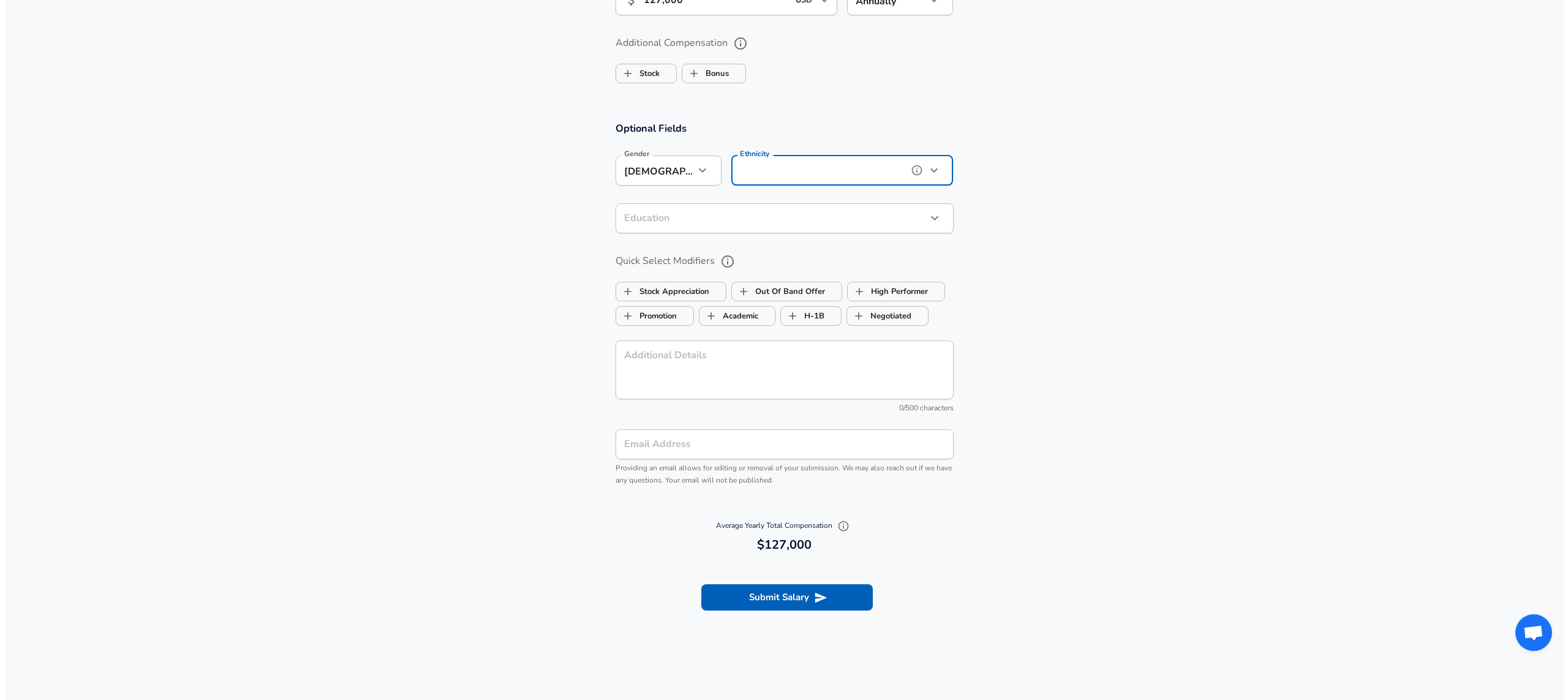
scroll to position [947, 0]
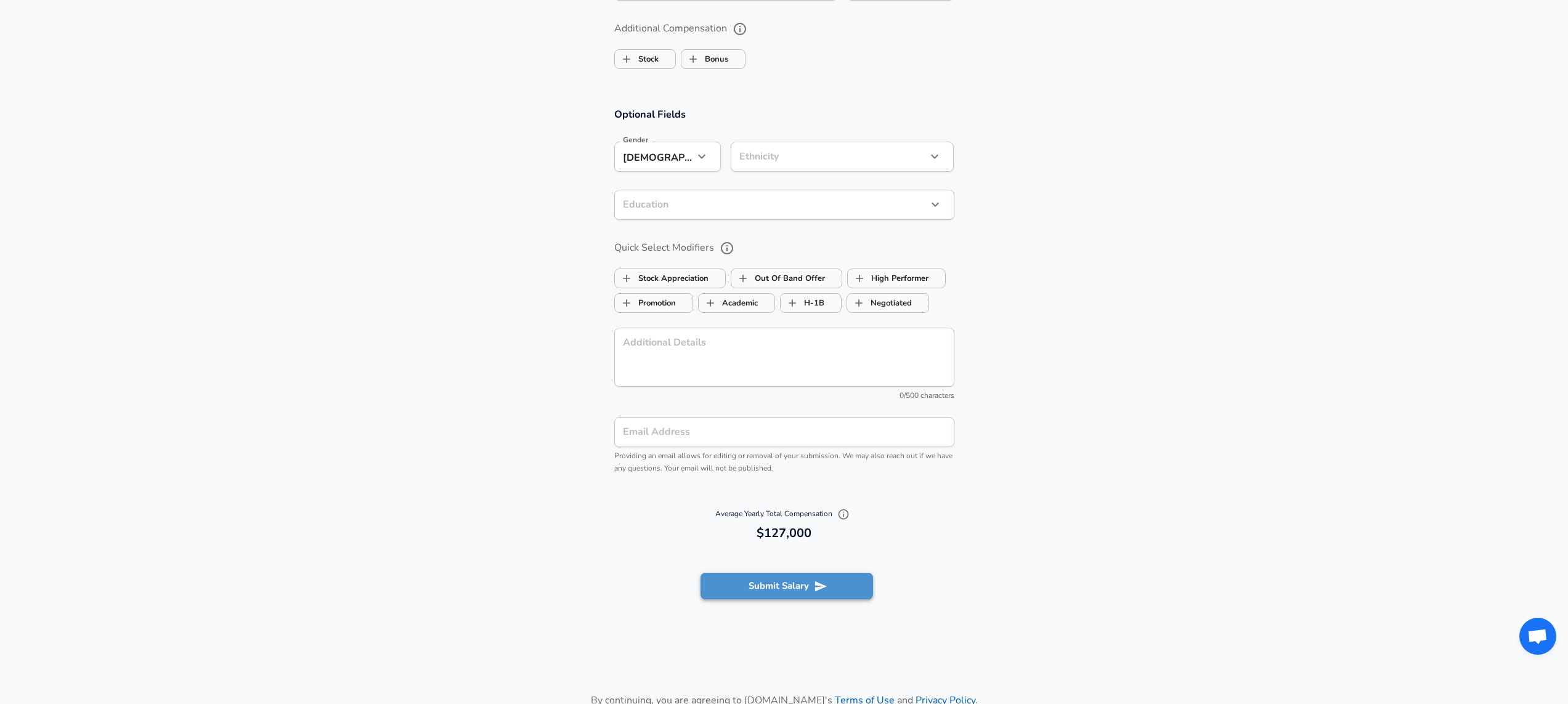
click at [823, 593] on icon "submit" at bounding box center [820, 586] width 14 height 14
